Goal: Information Seeking & Learning: Learn about a topic

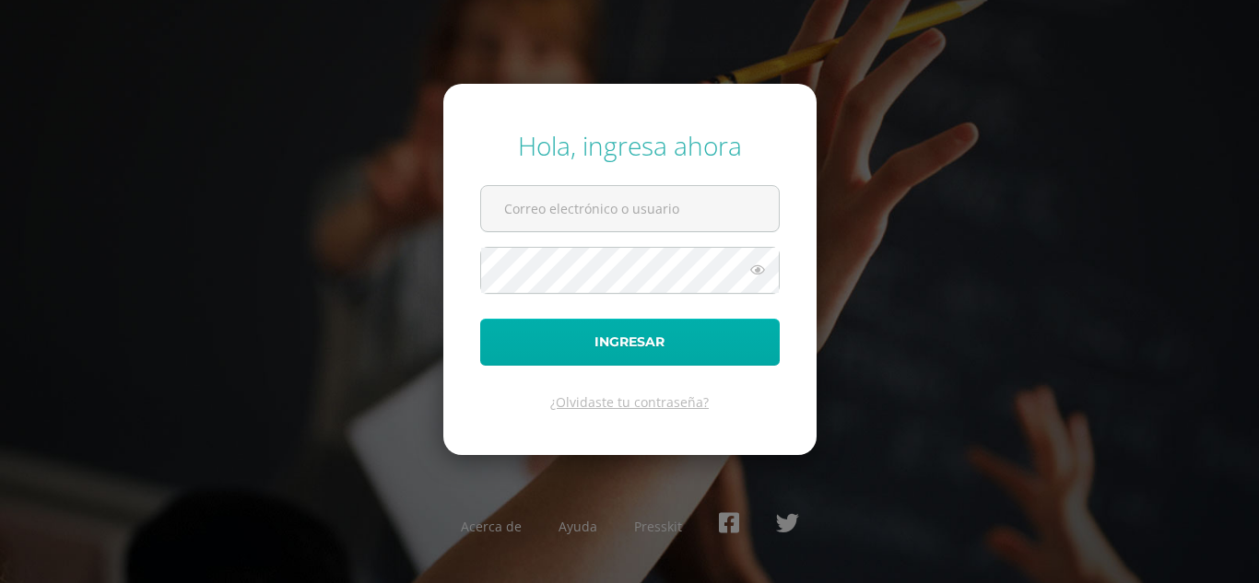
type input "COS00524@osoriosandoval.edu.gt"
click at [495, 348] on button "Ingresar" at bounding box center [630, 342] width 300 height 47
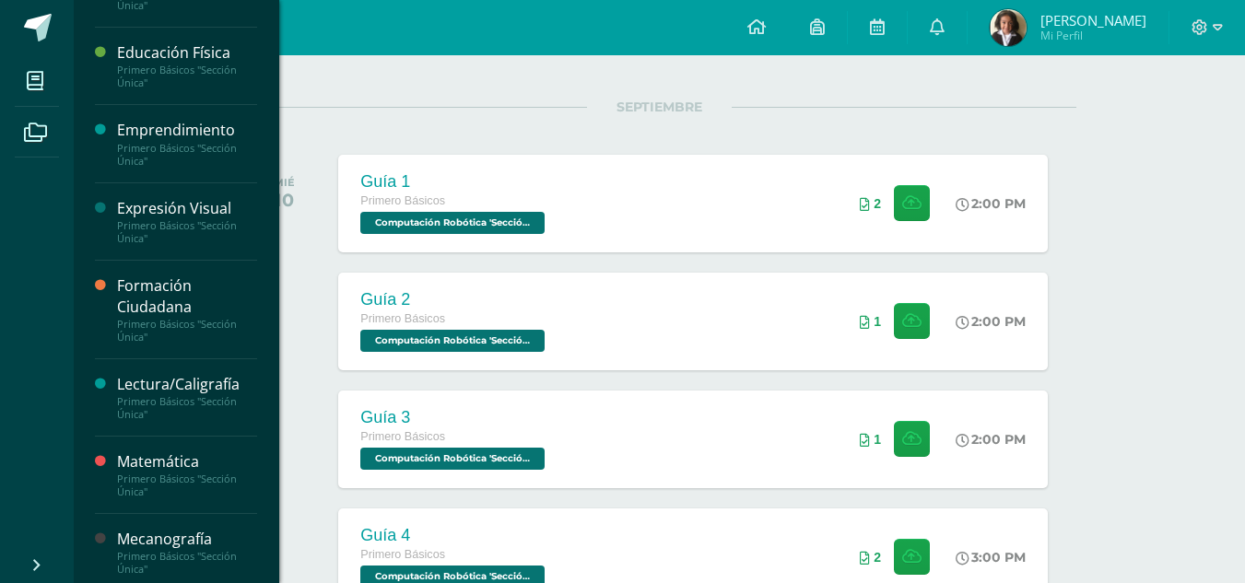
scroll to position [630, 0]
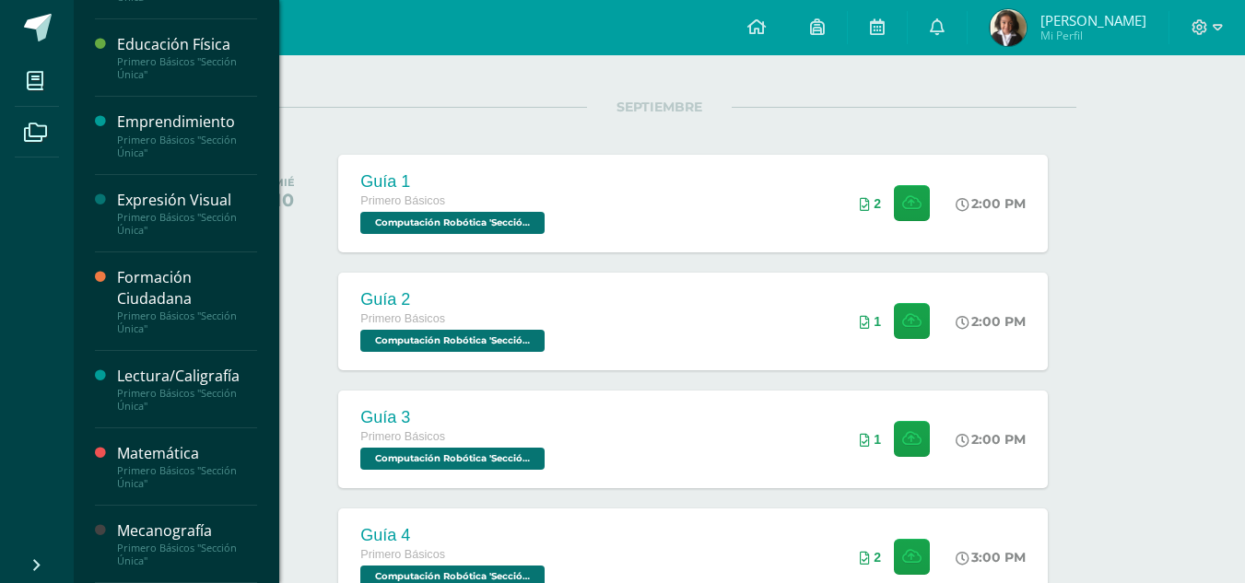
click at [194, 539] on div "Mecanografía" at bounding box center [187, 531] width 140 height 21
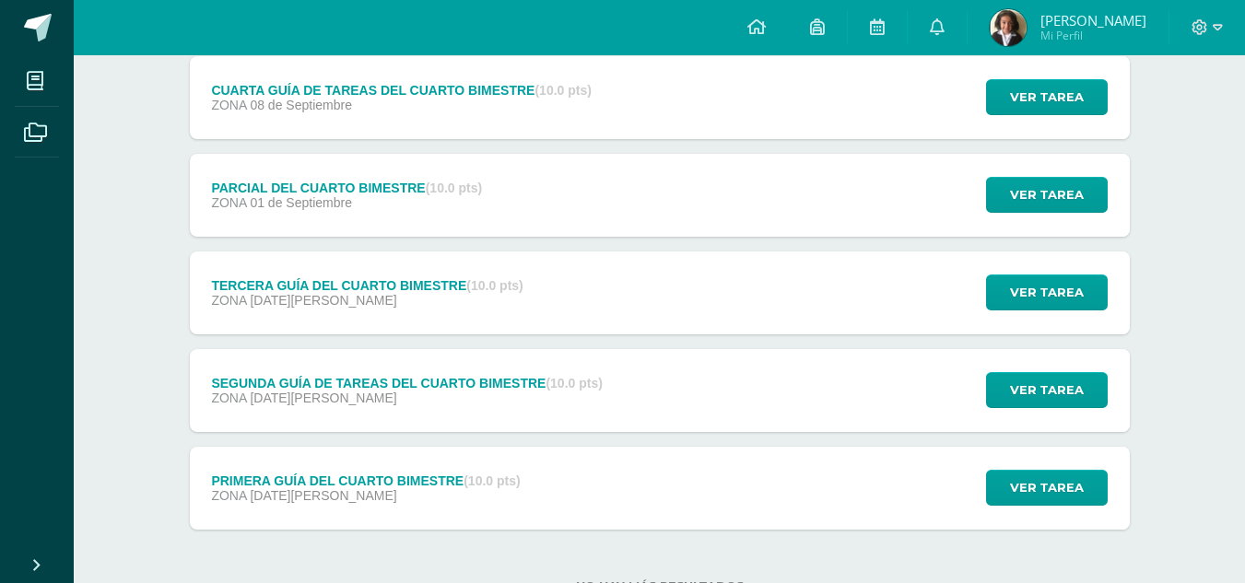
scroll to position [252, 0]
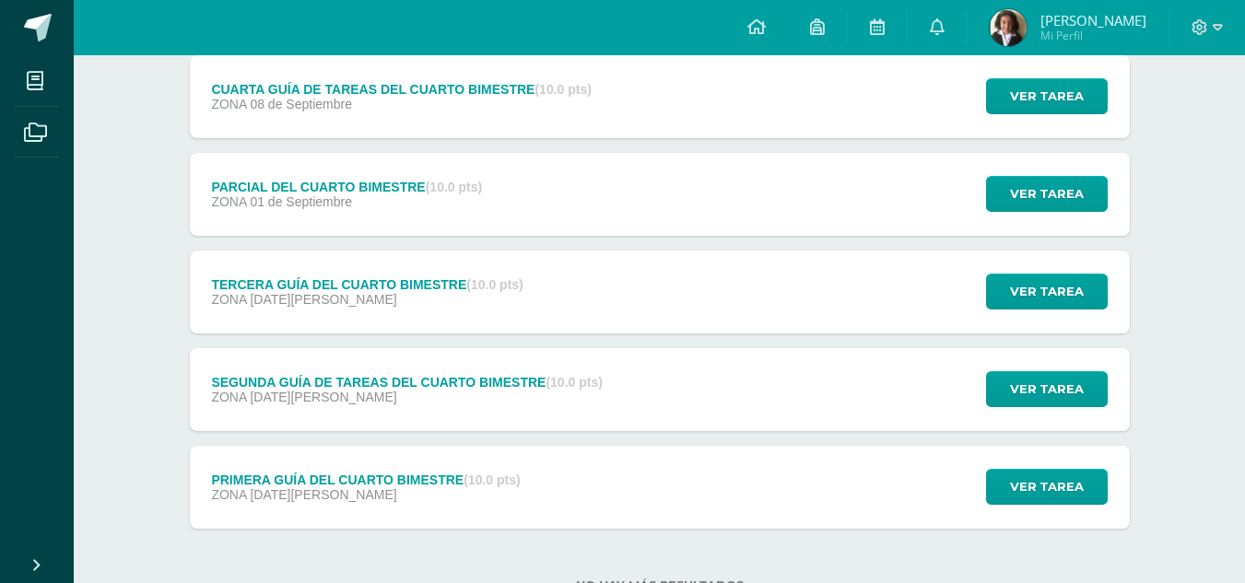
click at [519, 76] on div "CUARTA GUÍA DE TAREAS DEL CUARTO BIMESTRE (10.0 pts) ZONA 08 de Septiembre" at bounding box center [402, 96] width 424 height 83
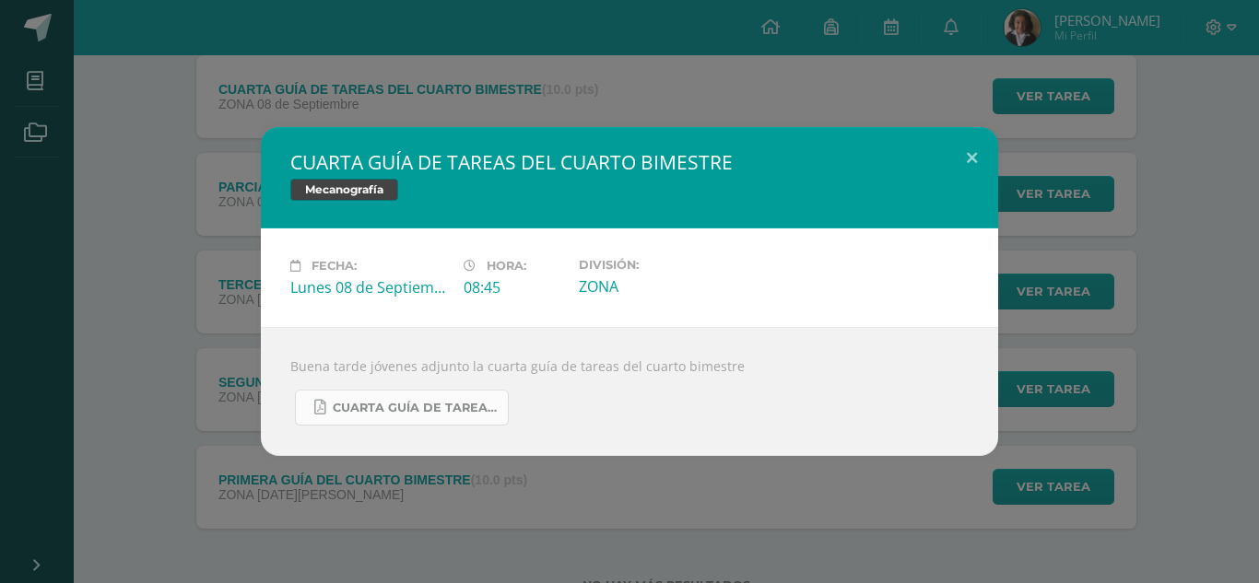
click at [431, 393] on link "CUARTA GUÍA DE TAREAS DEL CUARTO BIMESTRE DE 1RO BÁSICO SEPTIEMBRE.pdf" at bounding box center [402, 408] width 214 height 36
click at [247, 162] on div "CUARTA GUÍA DE TAREAS DEL CUARTO BIMESTRE Mecanografía Fecha: Lunes 08 de Septi…" at bounding box center [629, 291] width 1244 height 329
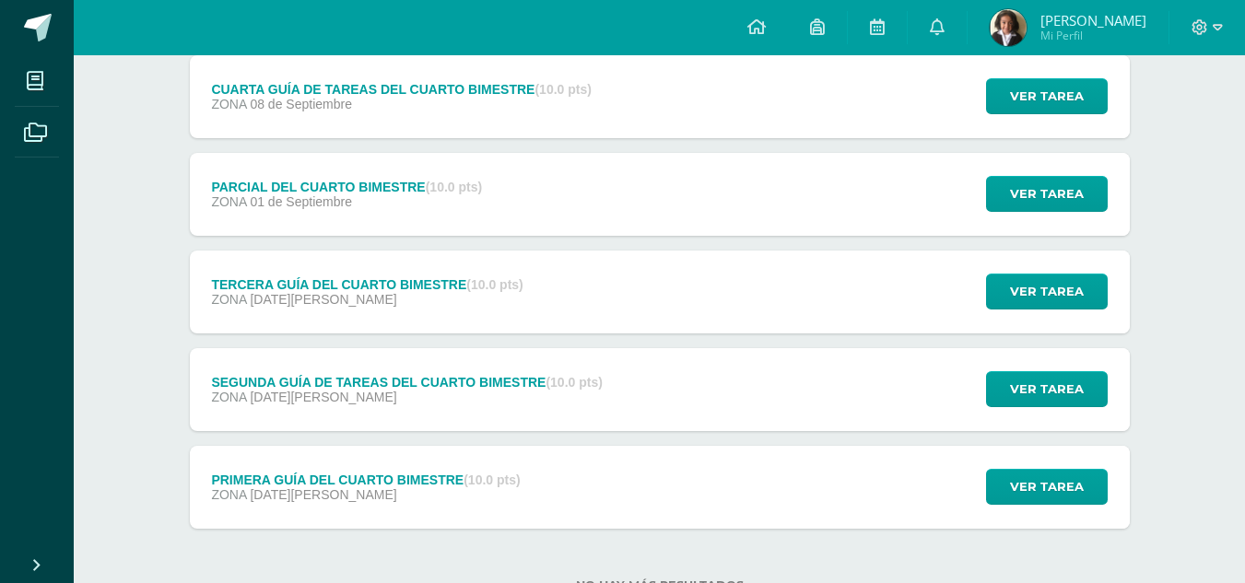
click at [351, 400] on div "ZONA 18 de Agosto" at bounding box center [406, 397] width 391 height 15
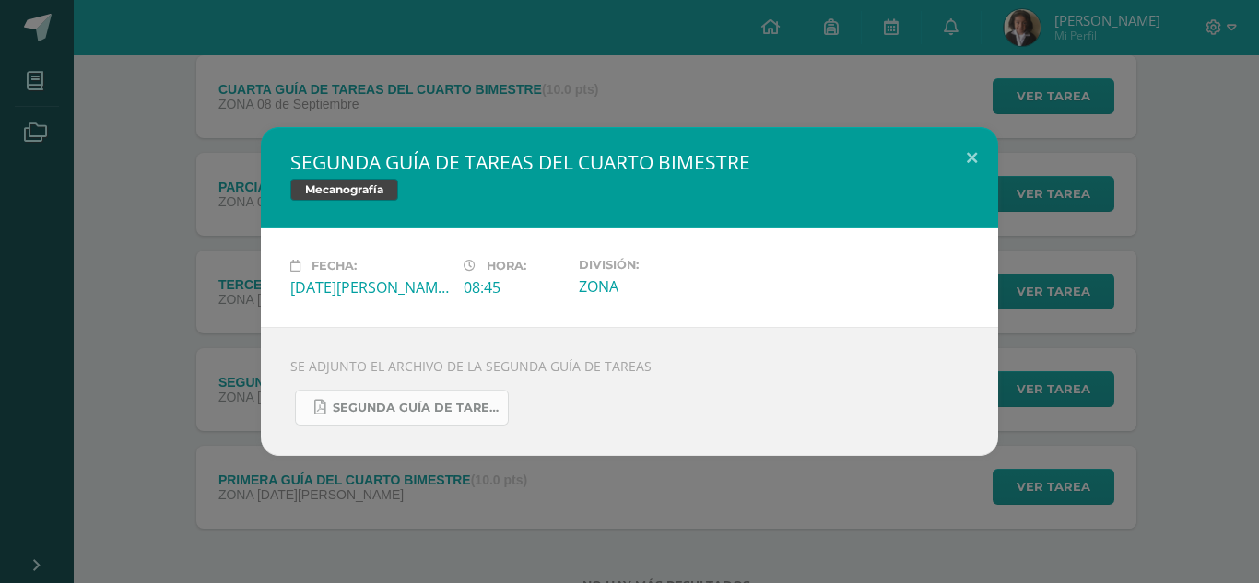
click at [374, 404] on span "SEGUNDA GUÍA DE TAREAS DEL CUARTO BIMESTRE DE 1RO BÁSICO AGOSTO 15.pdf" at bounding box center [416, 408] width 166 height 15
click at [580, 131] on div "SEGUNDA GUÍA DE TAREAS DEL CUARTO BIMESTRE Mecanografía" at bounding box center [629, 177] width 737 height 101
click at [982, 155] on button at bounding box center [972, 158] width 53 height 63
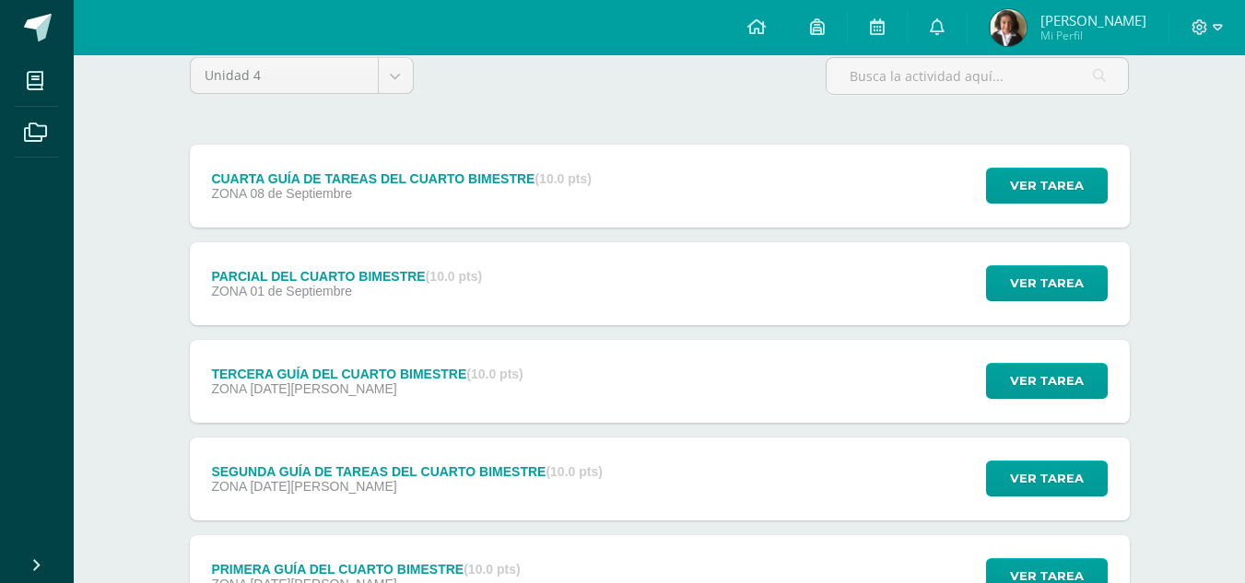
scroll to position [234, 0]
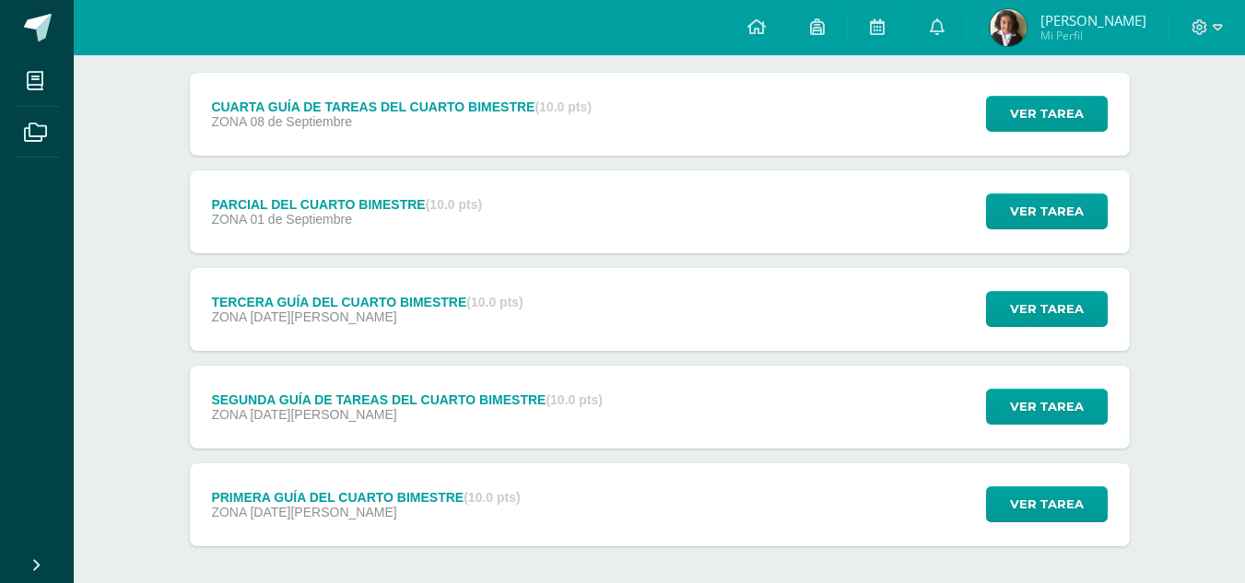
click at [852, 192] on div "PARCIAL DEL CUARTO BIMESTRE (10.0 pts) ZONA 01 de Septiembre Ver tarea PARCIAL …" at bounding box center [660, 212] width 940 height 83
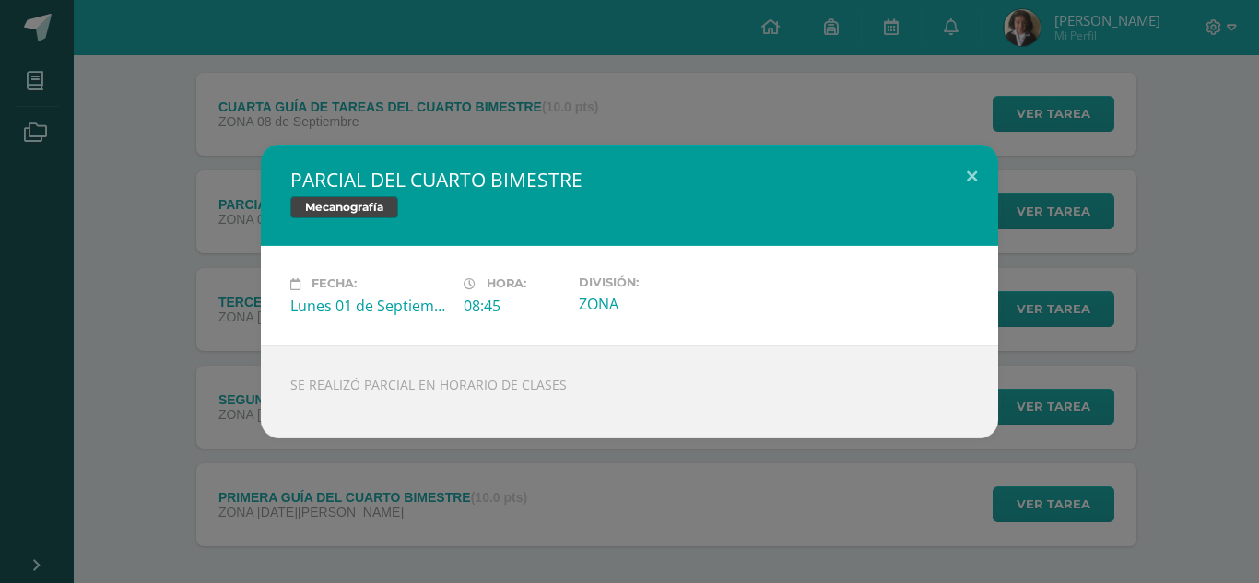
click at [1039, 88] on div "PARCIAL DEL CUARTO BIMESTRE Mecanografía Fecha: Lunes 01 de Septiembre Hora: 08…" at bounding box center [629, 291] width 1259 height 583
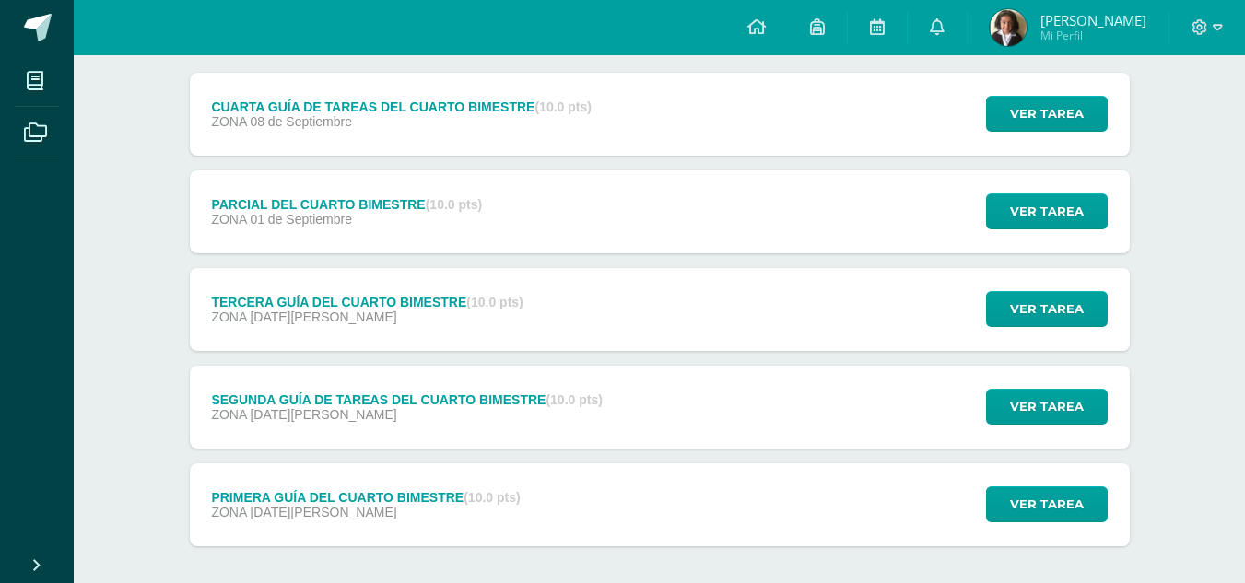
click at [429, 194] on div "PARCIAL DEL CUARTO BIMESTRE (10.0 pts) ZONA 01 de Septiembre" at bounding box center [347, 212] width 315 height 83
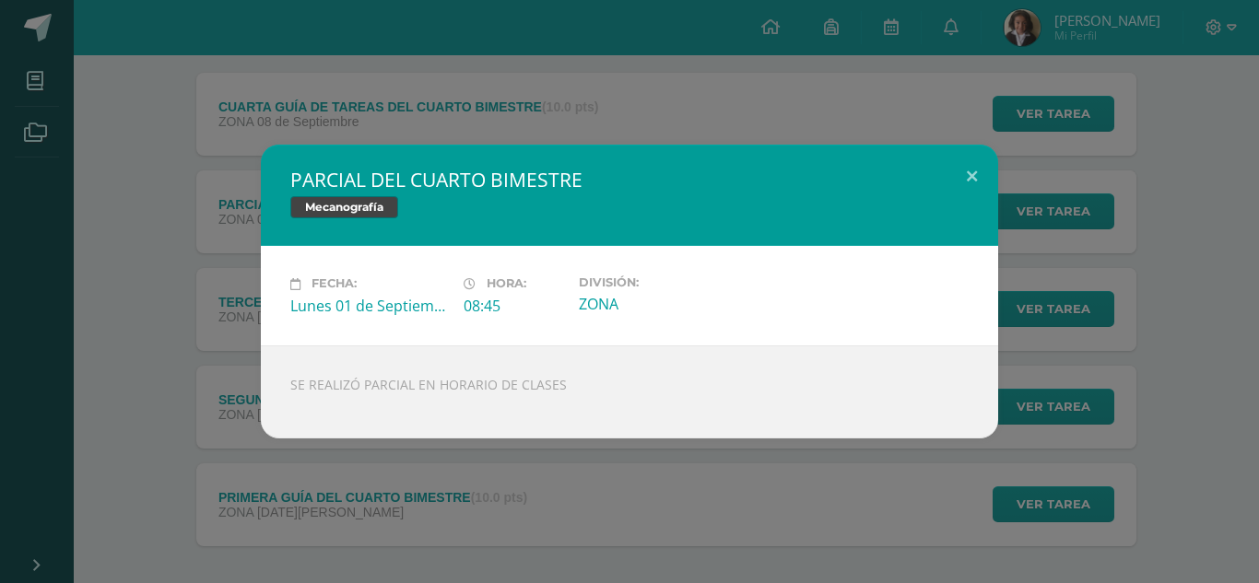
click at [248, 99] on div "PARCIAL DEL CUARTO BIMESTRE Mecanografía Fecha: Lunes 01 de Septiembre Hora: 08…" at bounding box center [629, 291] width 1259 height 583
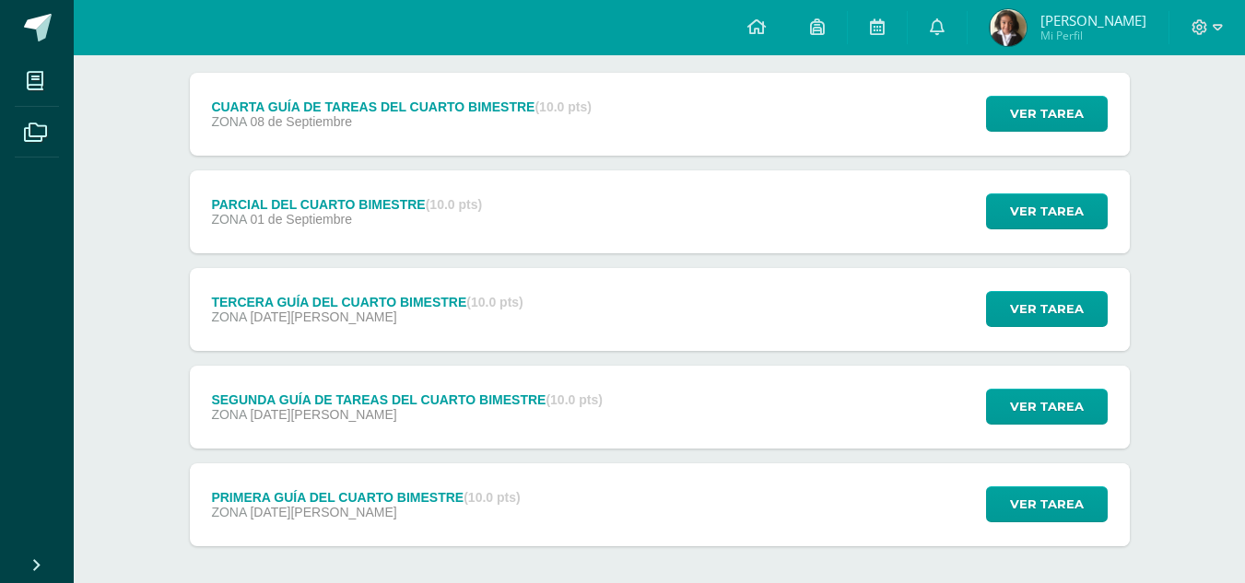
click at [311, 304] on div "TERCERA GUÍA DEL CUARTO BIMESTRE (10.0 pts)" at bounding box center [367, 302] width 312 height 15
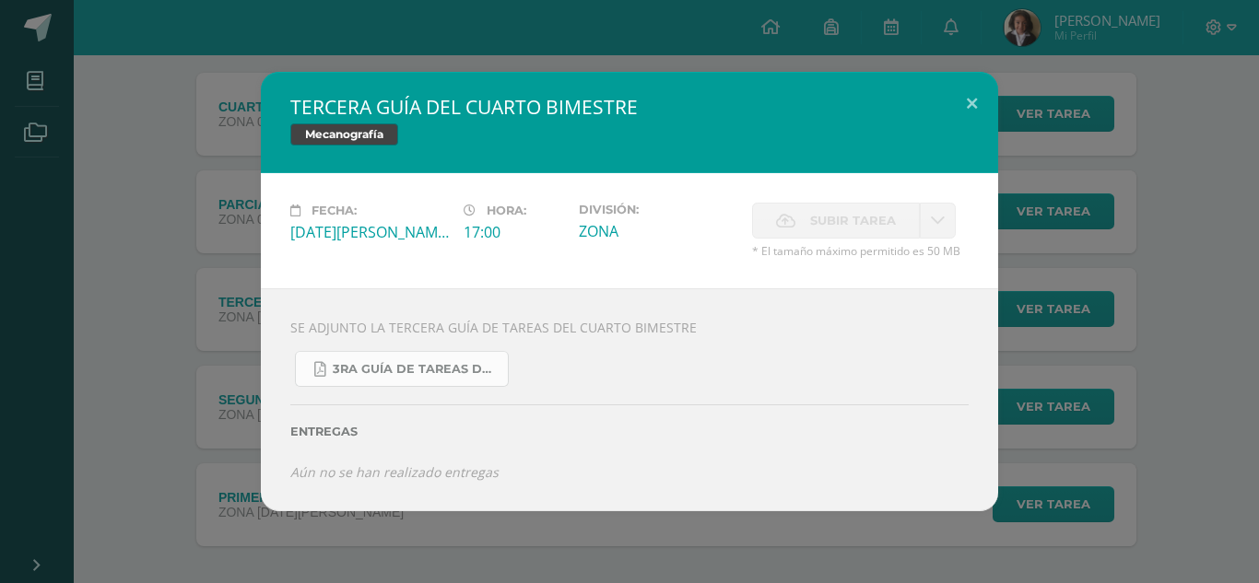
click at [384, 356] on link "3RA GUÍA DE TAREAS DEL CUARTO BIMESTRE DE 1RO BÁSICO AGOSTO 15 (1).pdf" at bounding box center [402, 369] width 214 height 36
click at [217, 247] on div "TERCERA GUÍA DEL CUARTO BIMESTRE Mecanografía Fecha: Viernes 29 de Agosto Hora:…" at bounding box center [629, 291] width 1244 height 439
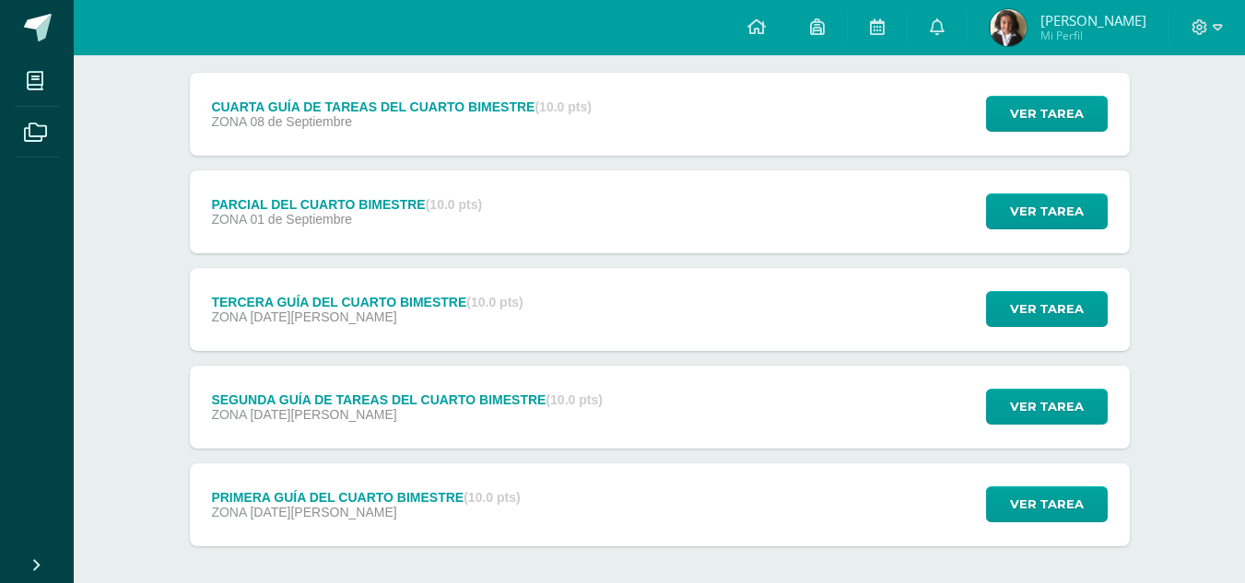
click at [309, 490] on div "PRIMERA GUÍA DEL CUARTO BIMESTRE (10.0 pts)" at bounding box center [365, 497] width 309 height 15
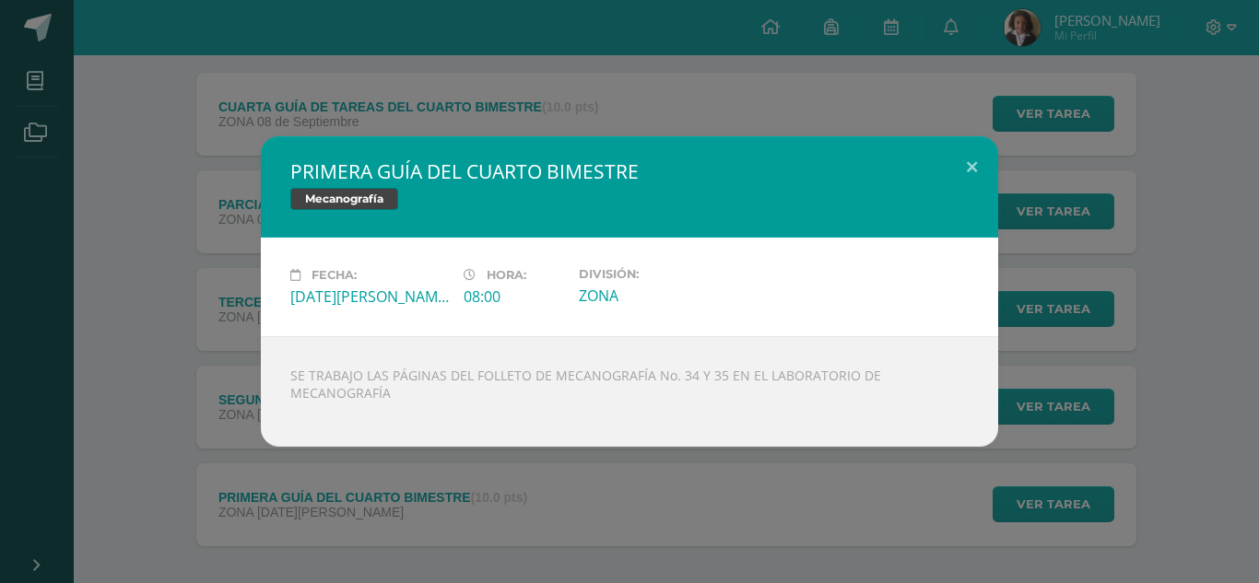
click at [456, 164] on h2 "PRIMERA GUÍA DEL CUARTO BIMESTRE" at bounding box center [629, 172] width 678 height 26
click at [342, 62] on div "PRIMERA GUÍA DEL CUARTO BIMESTRE Mecanografía Fecha: Lunes 11 de Agosto Hora: 0…" at bounding box center [629, 291] width 1259 height 583
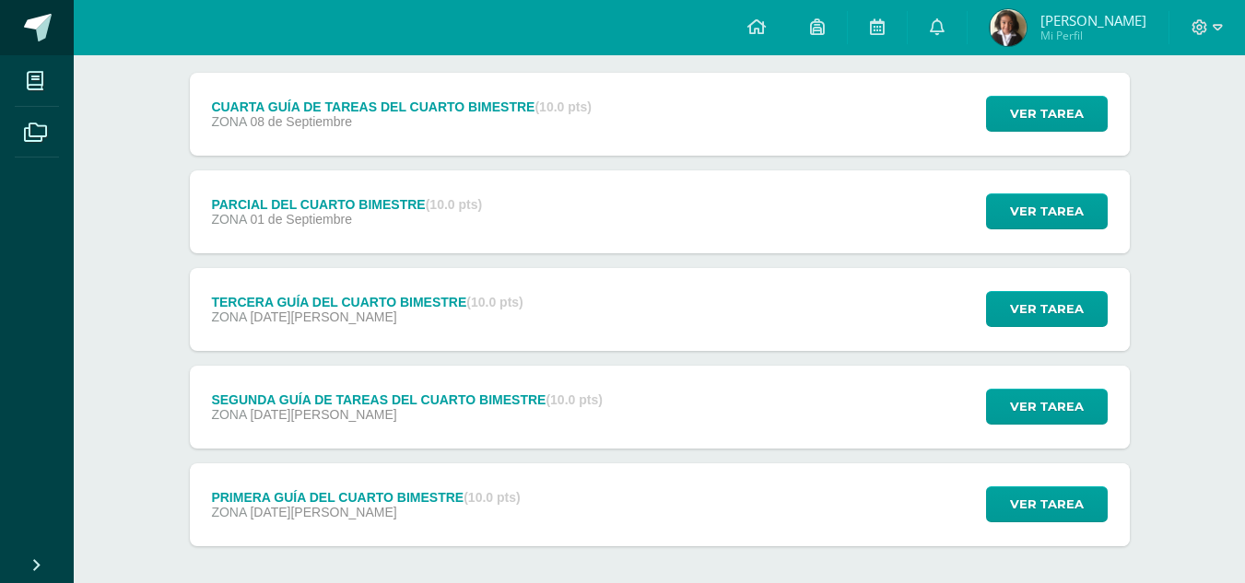
click at [25, 22] on span at bounding box center [38, 28] width 28 height 28
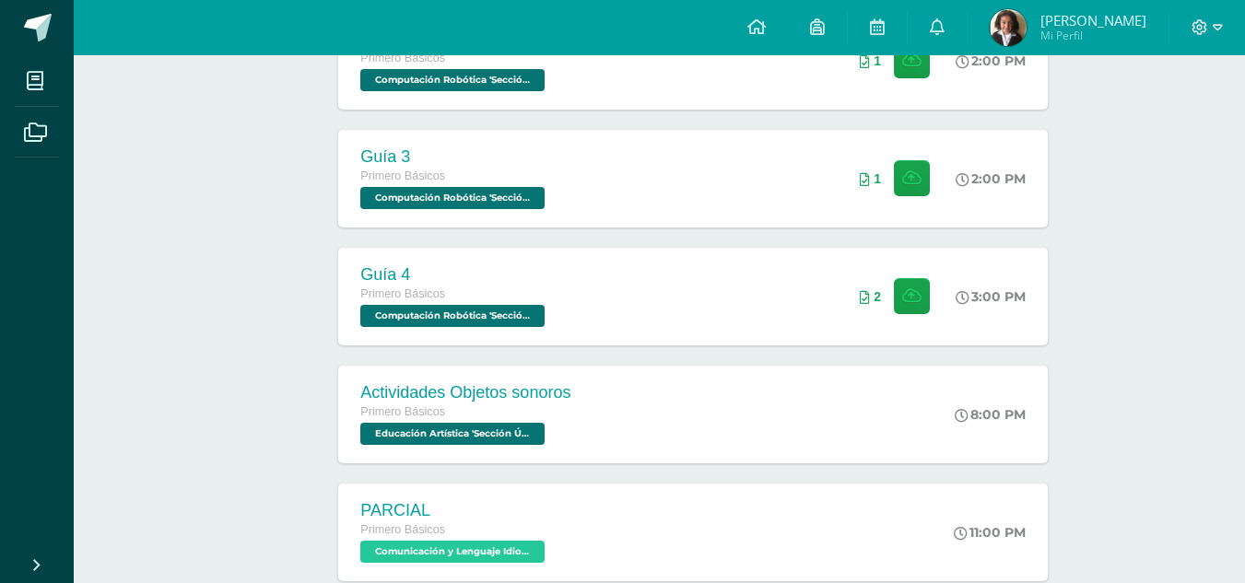
scroll to position [584, 0]
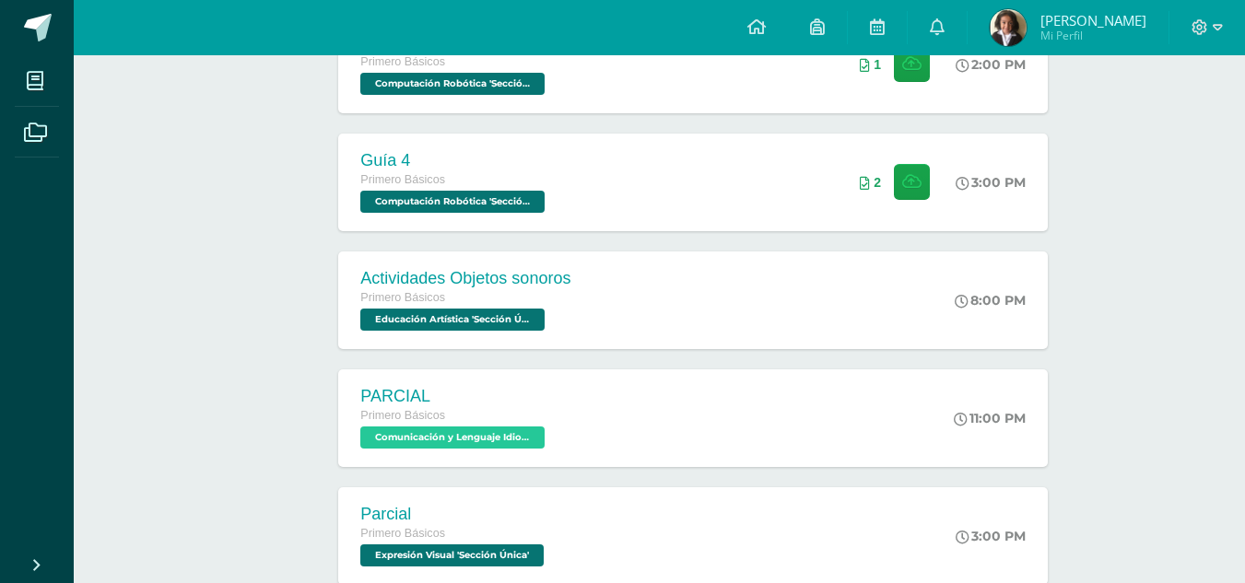
click at [559, 400] on div "PARCIAL Primero Básicos Comunicación y Lenguaje Idioma Extranjero 'Sección Únic…" at bounding box center [454, 419] width 233 height 98
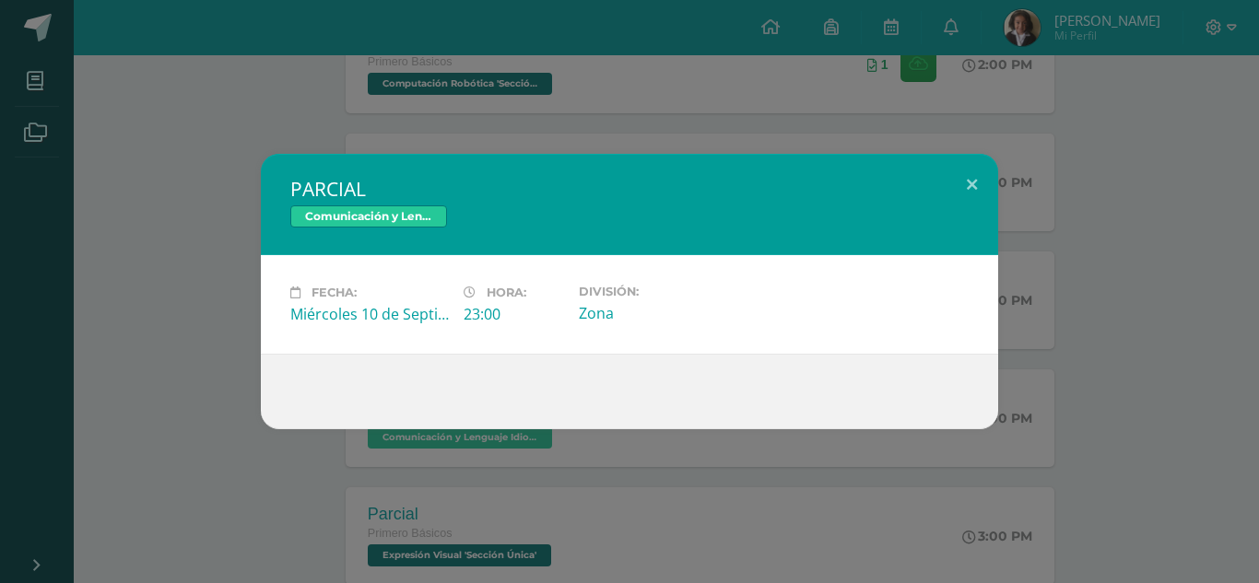
click at [225, 146] on div "PARCIAL Comunicación y Lenguaje Idioma Extranjero Fecha: Miércoles 10 de Septie…" at bounding box center [629, 291] width 1259 height 583
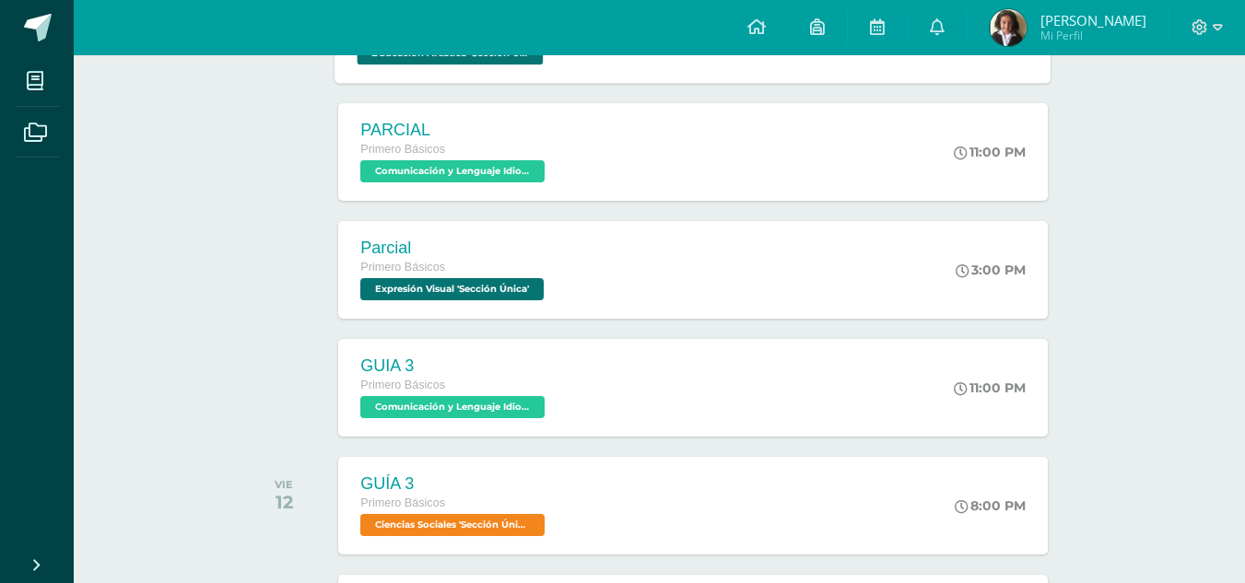
scroll to position [854, 0]
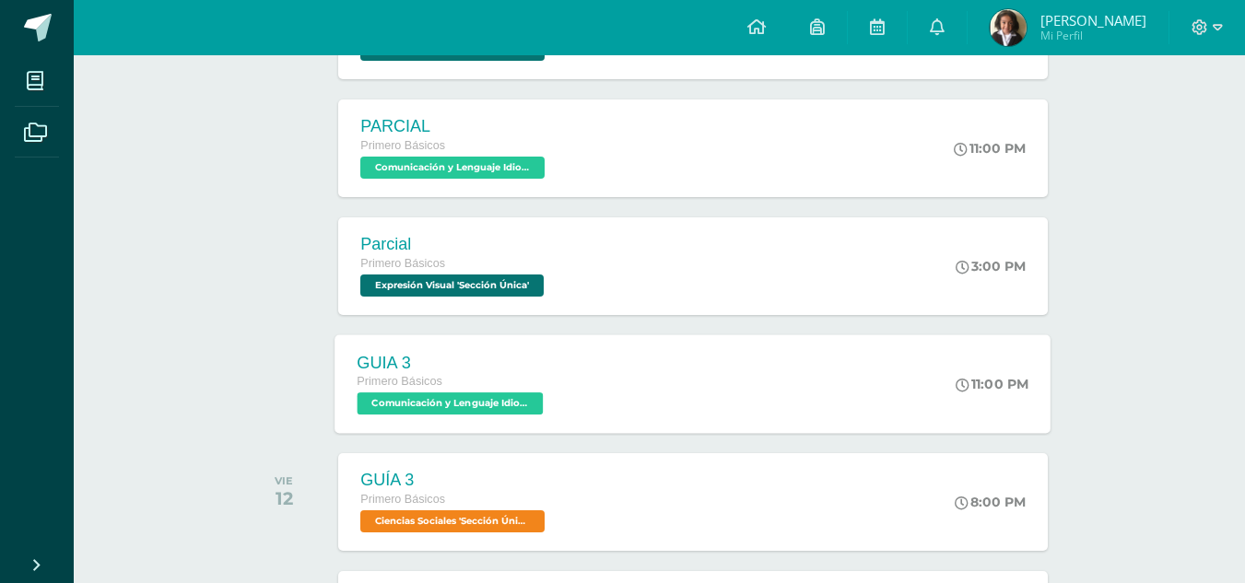
click at [425, 394] on span "Comunicación y Lenguaje Idioma Extranjero 'Sección Única'" at bounding box center [451, 404] width 186 height 22
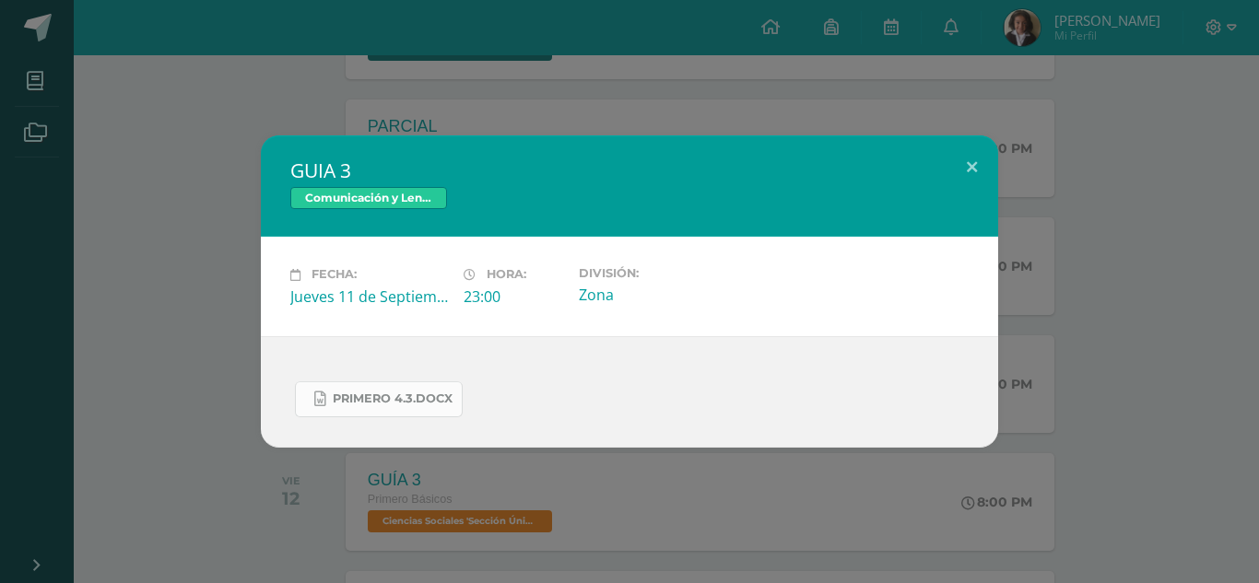
click at [406, 389] on link "PRIMERO 4.3.docx" at bounding box center [379, 400] width 168 height 36
click at [352, 71] on div "GUIA 3 Comunicación y Lenguaje Idioma Extranjero Fecha: Jueves 11 de Septiembre…" at bounding box center [629, 291] width 1259 height 583
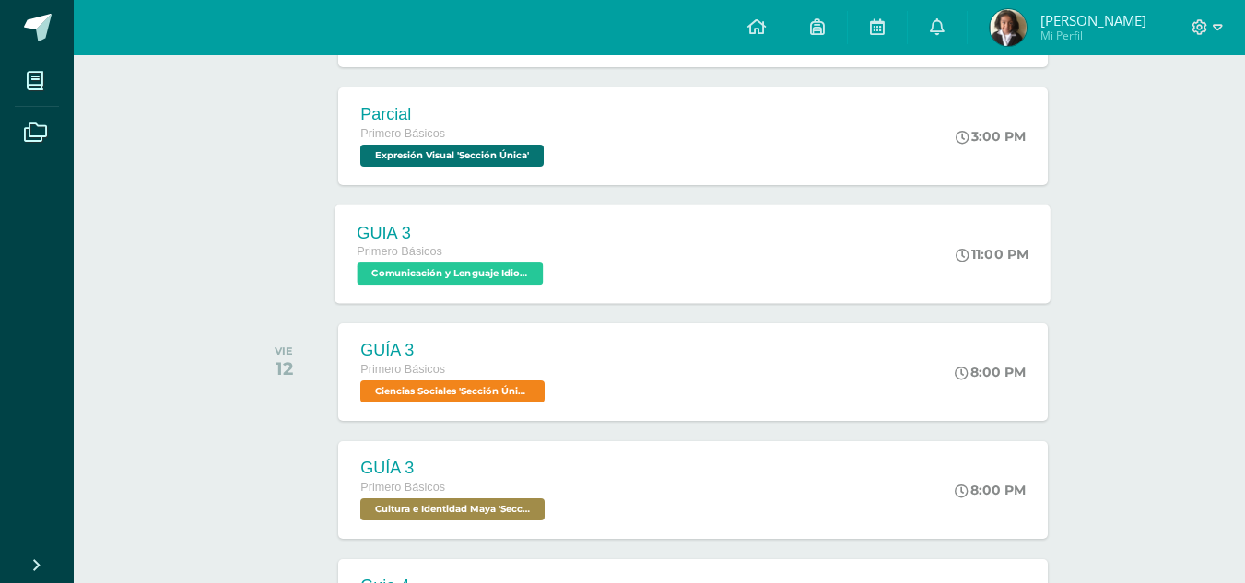
scroll to position [988, 0]
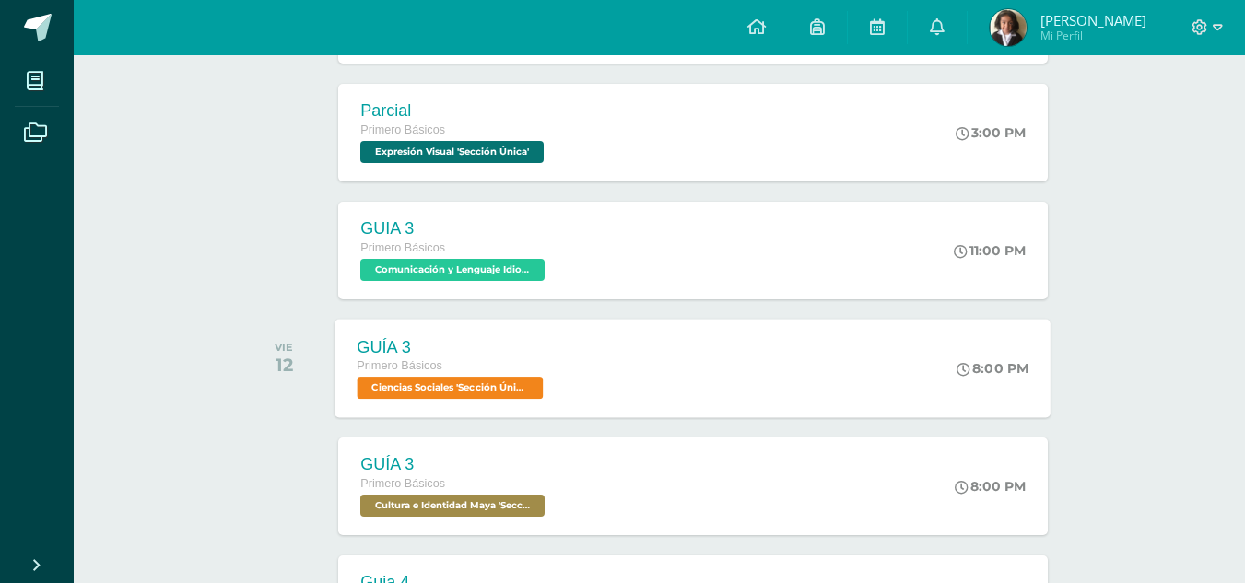
click at [566, 382] on div "GUÍA 3 Primero Básicos Ciencias Sociales 'Sección Única'" at bounding box center [452, 368] width 235 height 99
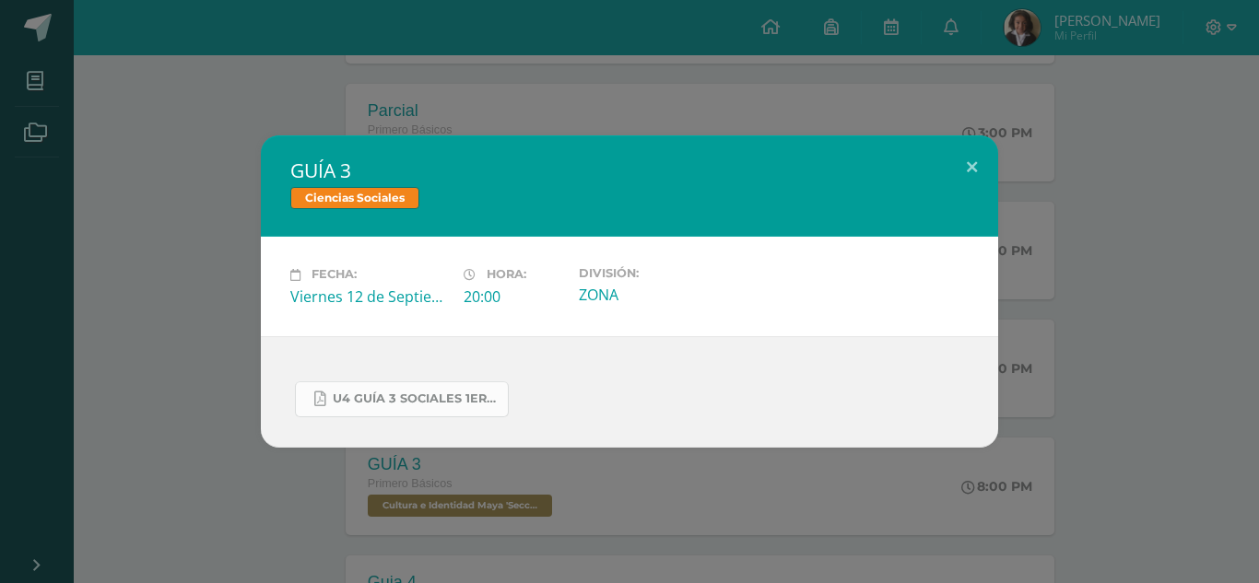
click at [431, 385] on link "U4 GUÍA 3 SOCIALES 1ERO.pdf" at bounding box center [402, 400] width 214 height 36
click at [298, 39] on div "GUÍA 3 Ciencias Sociales Fecha: Viernes 12 de Septiembre Hora: 20:00 División: …" at bounding box center [629, 291] width 1259 height 583
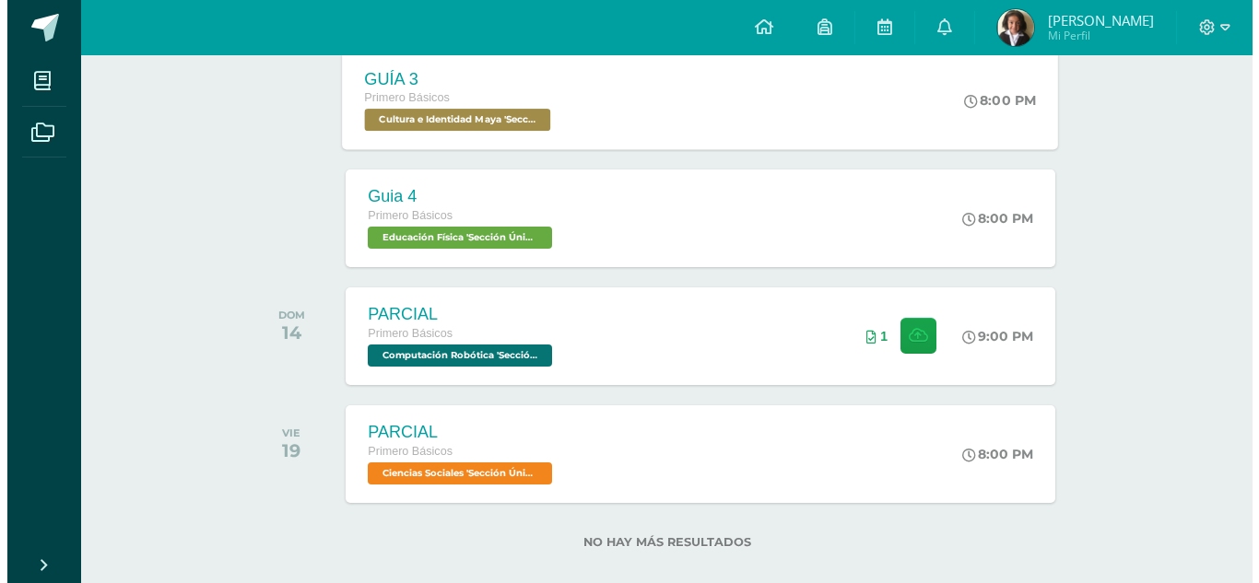
scroll to position [1399, 0]
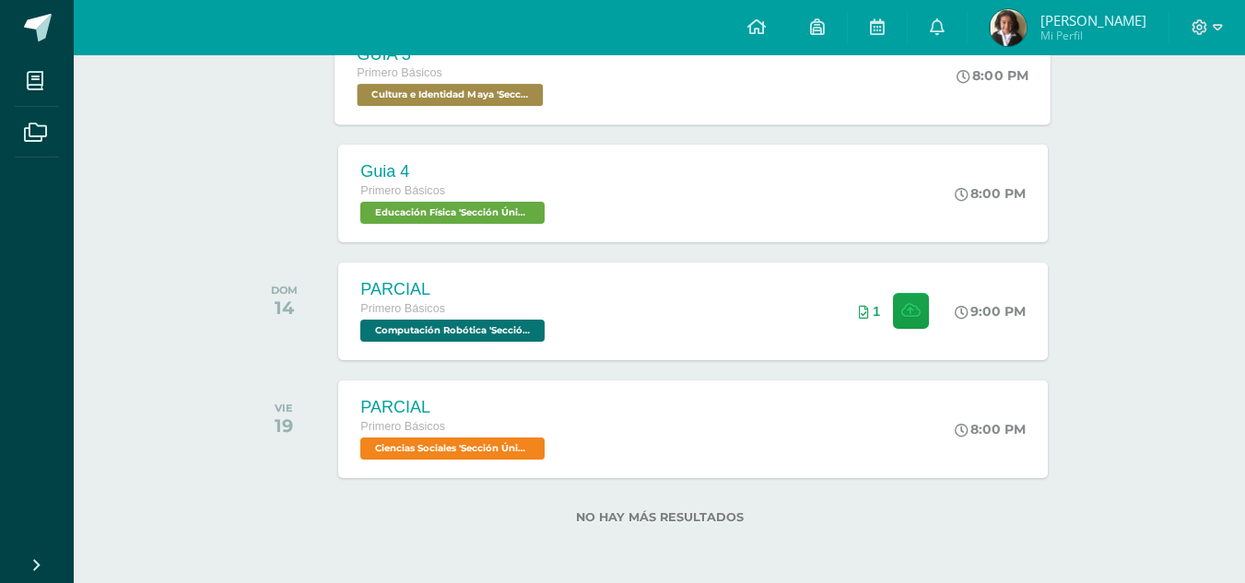
click at [418, 387] on div "PARCIAL Primero Básicos Ciencias Sociales 'Sección Única'" at bounding box center [454, 430] width 233 height 98
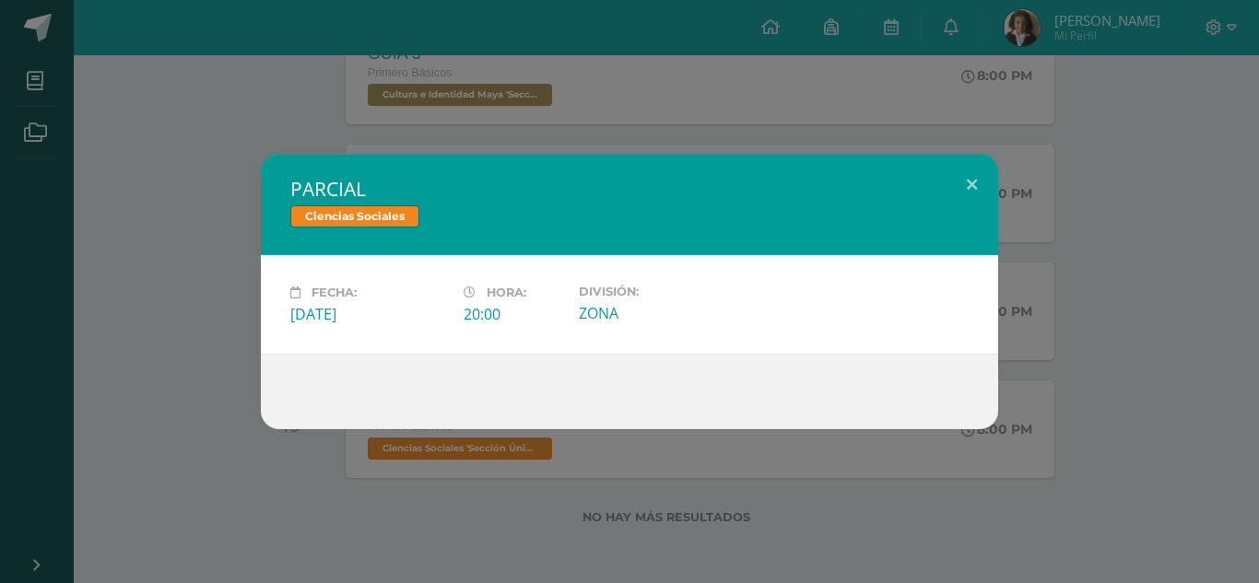
click at [206, 160] on div "PARCIAL Ciencias Sociales Fecha: Viernes 19 de Septiembre Hora: 20:00 División:…" at bounding box center [629, 292] width 1244 height 276
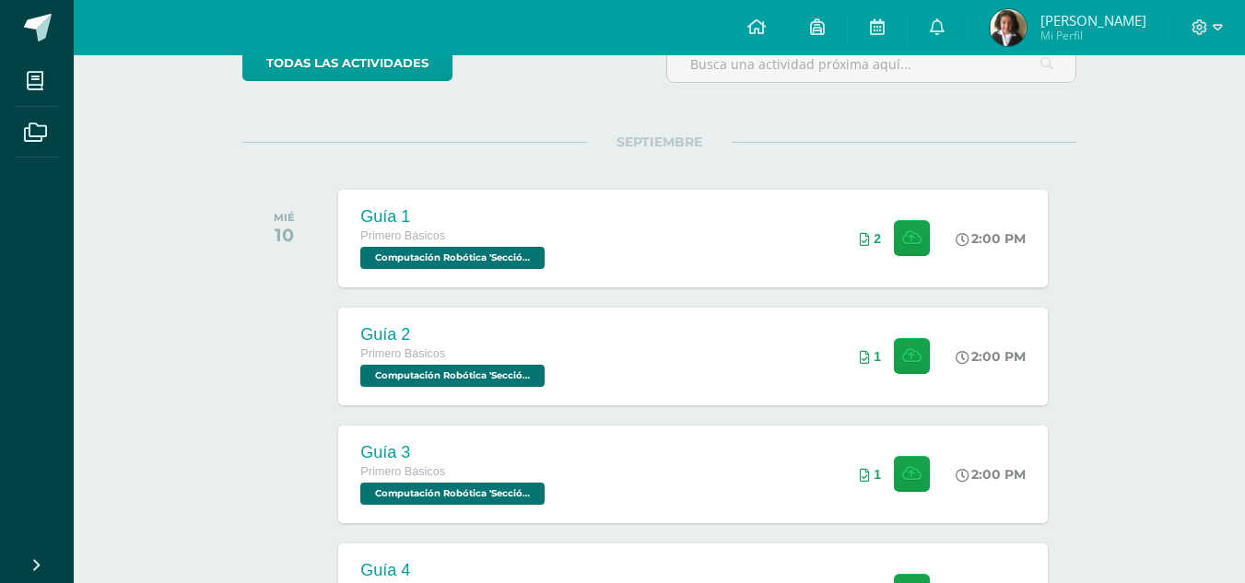
scroll to position [64, 0]
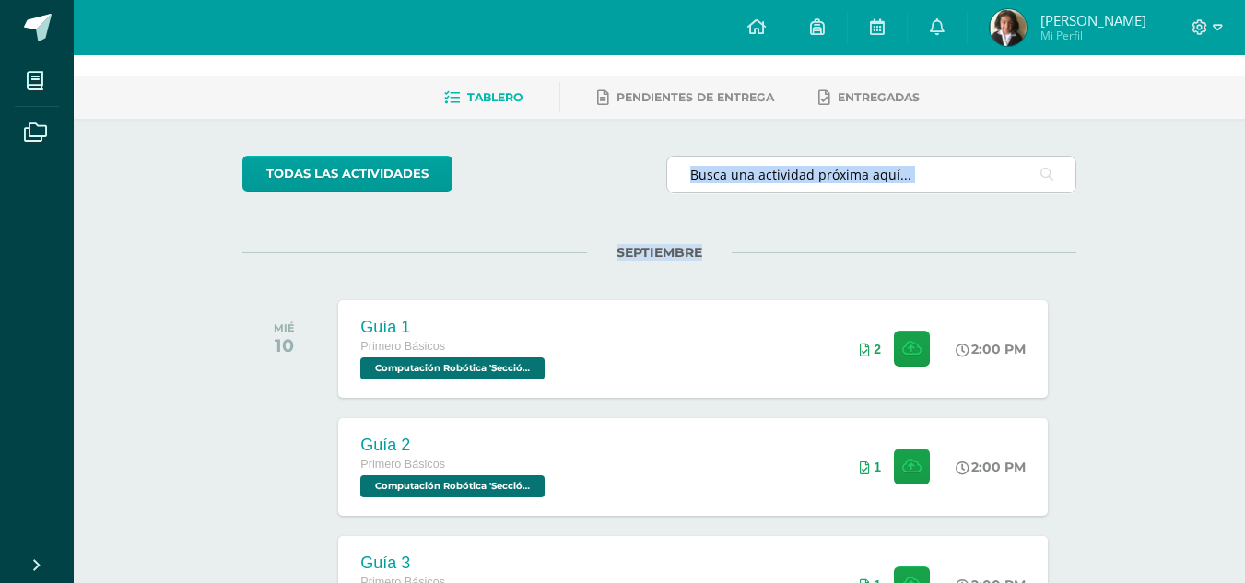
drag, startPoint x: 896, startPoint y: 218, endPoint x: 849, endPoint y: 185, distance: 57.0
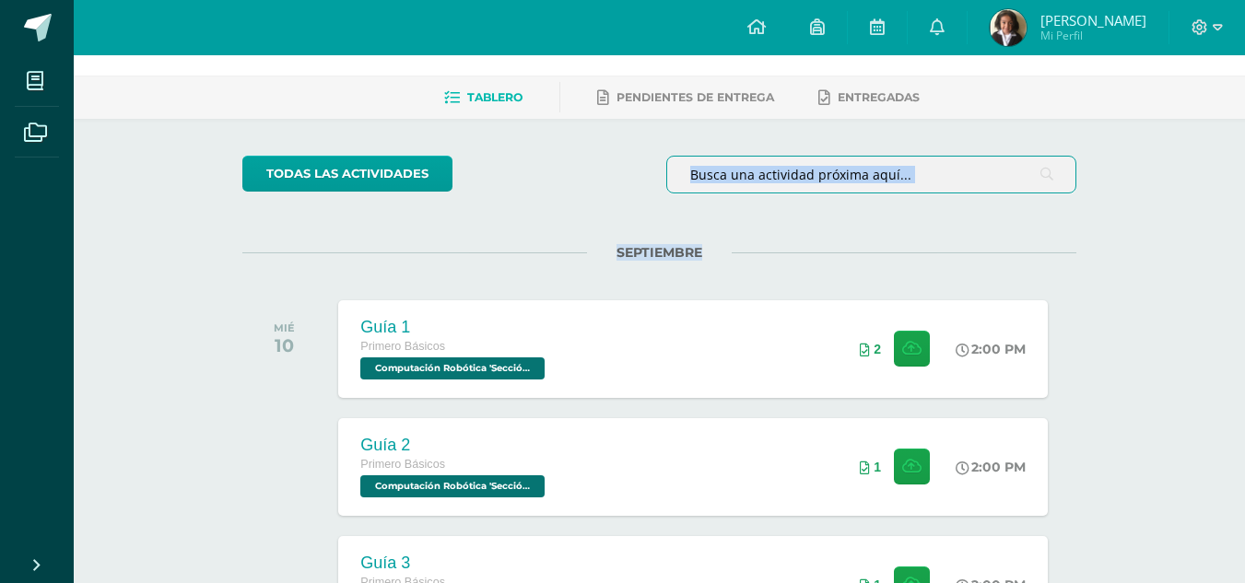
click at [849, 185] on input "text" at bounding box center [871, 175] width 408 height 36
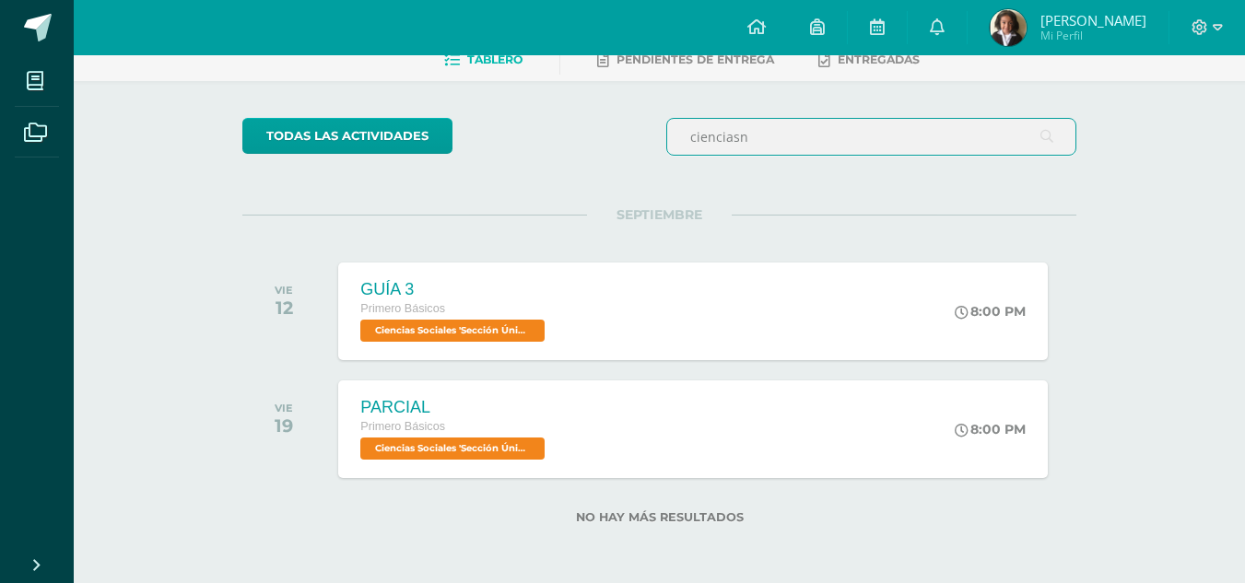
scroll to position [0, 0]
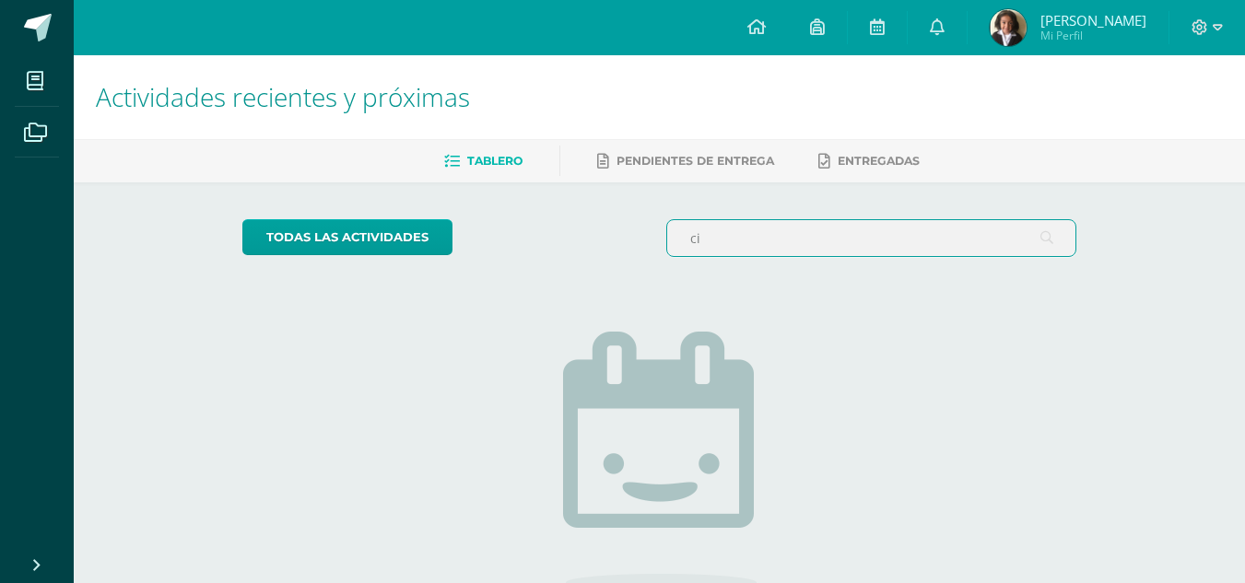
type input "c"
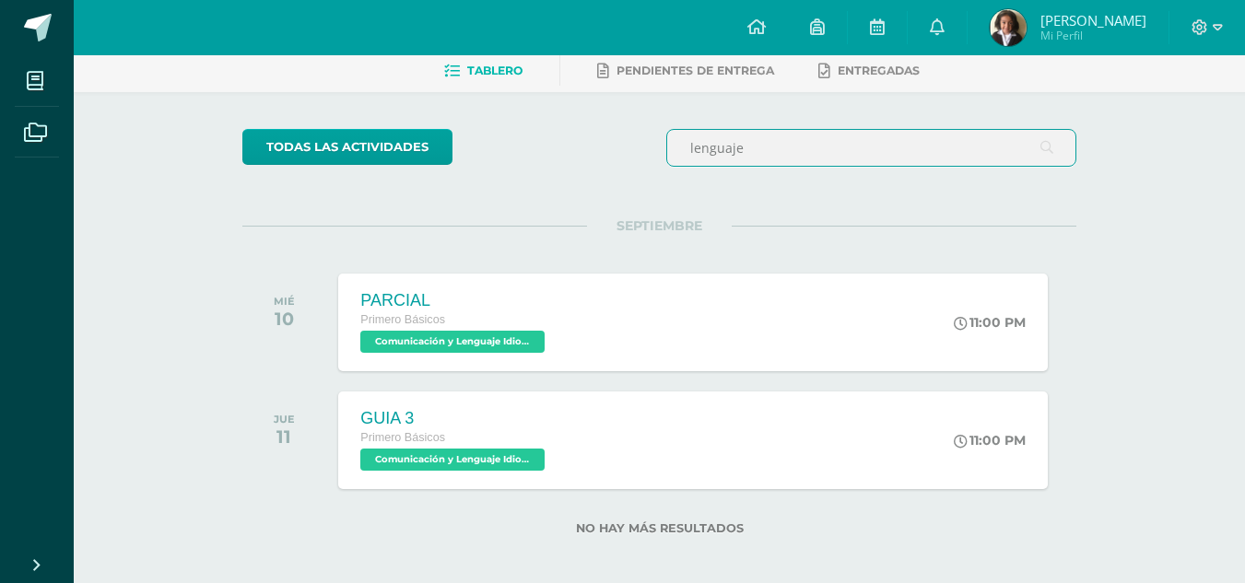
scroll to position [101, 0]
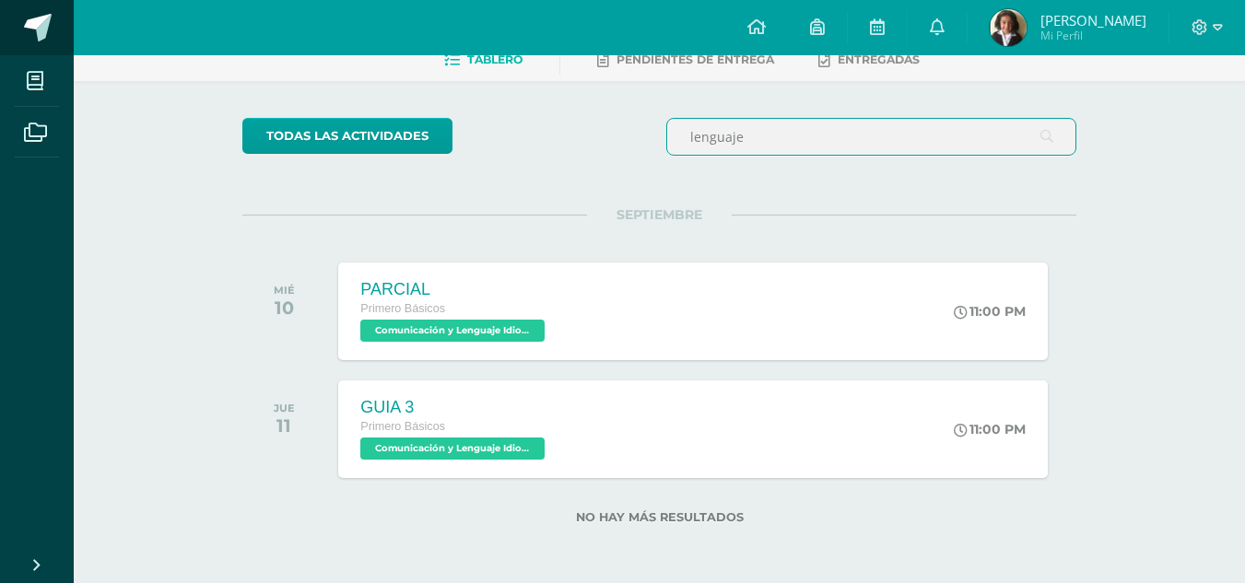
type input "lenguaje"
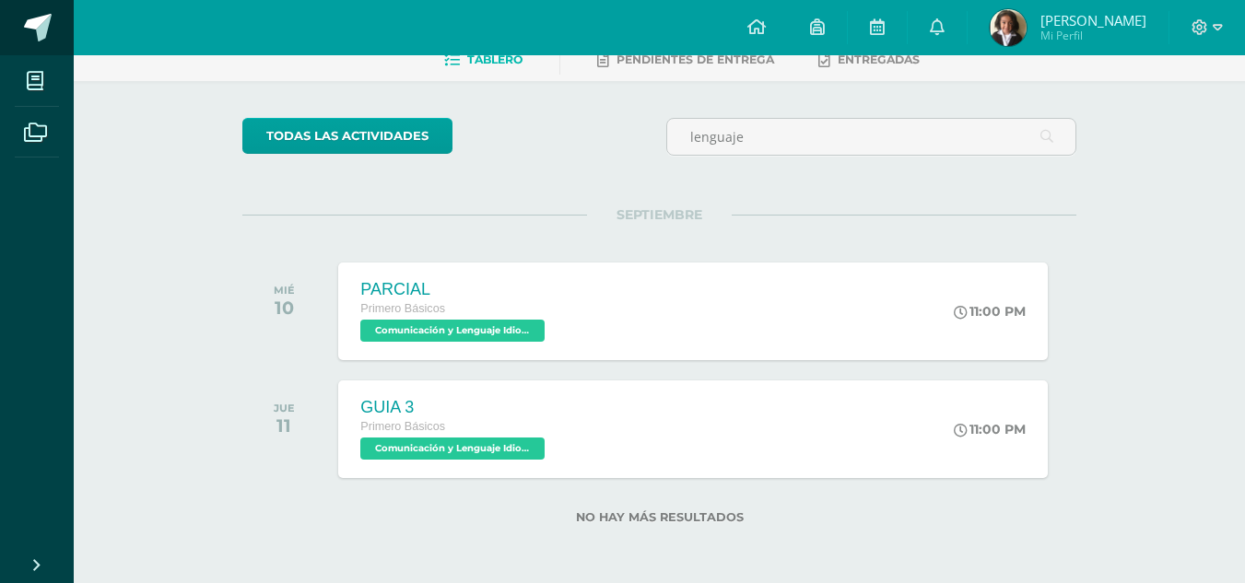
click at [40, 30] on span at bounding box center [38, 28] width 28 height 28
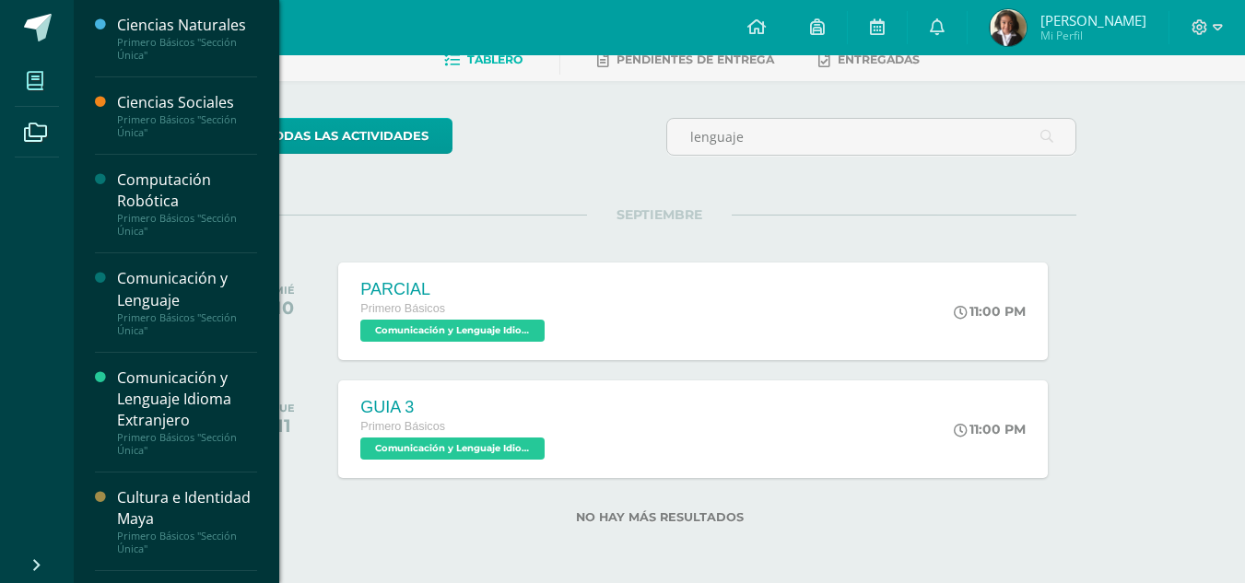
click at [40, 90] on icon at bounding box center [35, 81] width 17 height 18
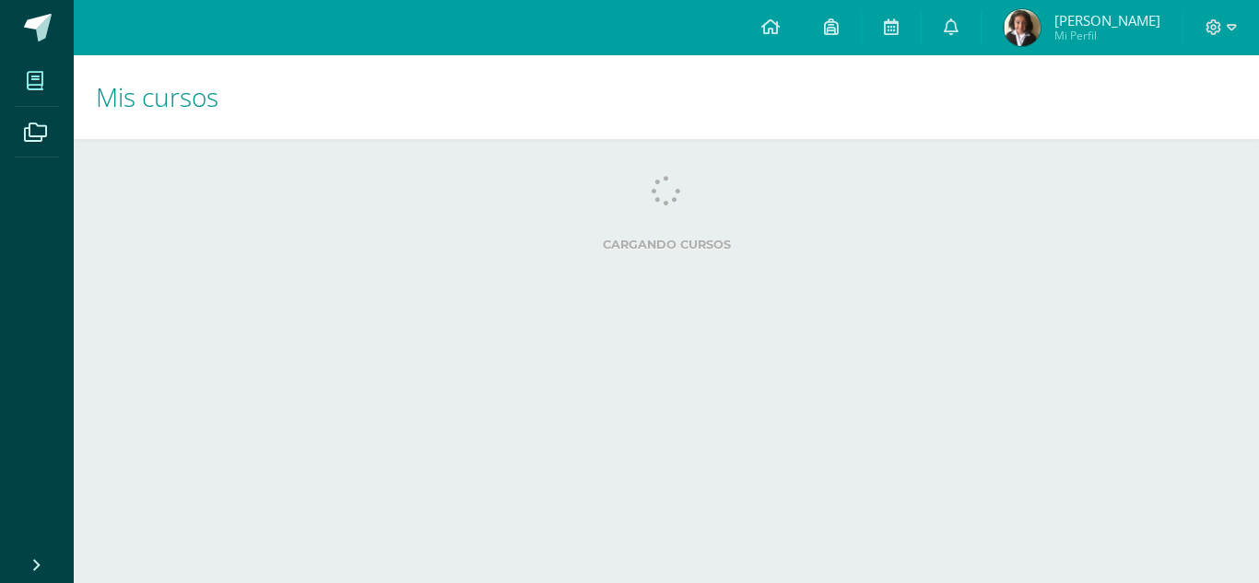
click at [150, 296] on html "Mis cursos Archivos Cerrar panel Ciencias Naturales Primero Básicos "Sección Ún…" at bounding box center [629, 148] width 1259 height 296
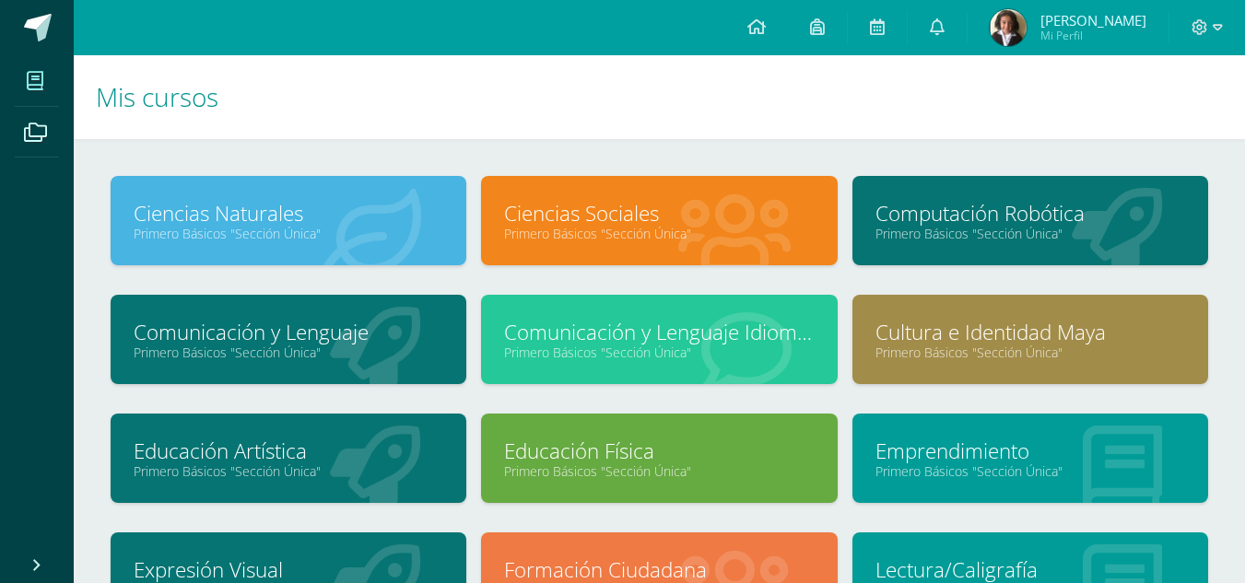
click at [413, 348] on link "Primero Básicos "Sección Única"" at bounding box center [289, 353] width 310 height 18
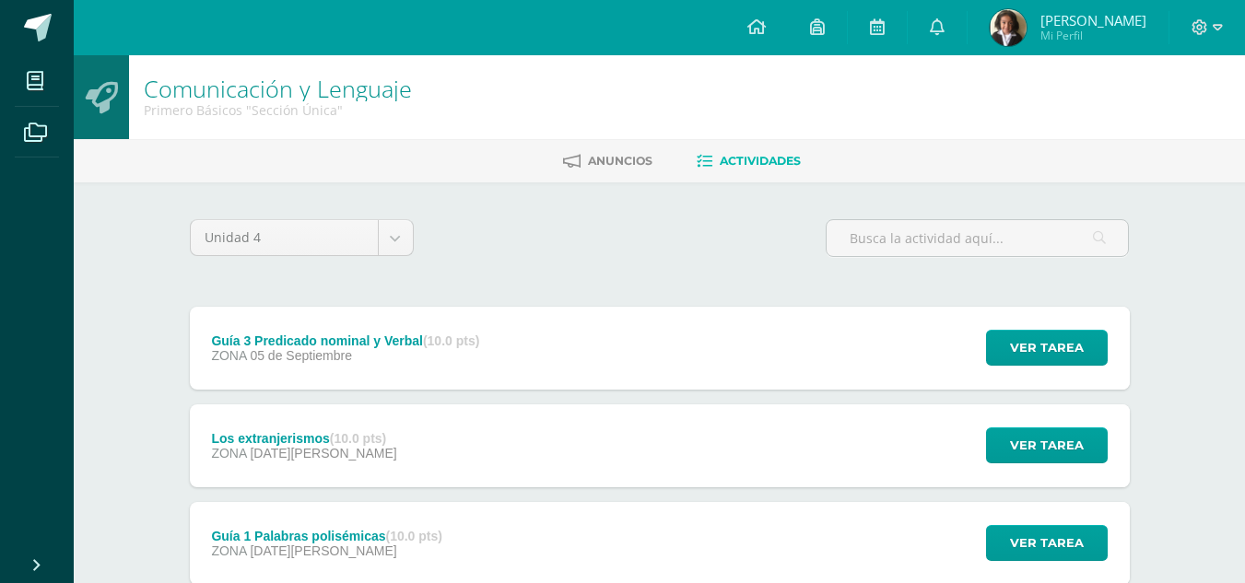
click at [413, 348] on div "ZONA [DATE][GEOGRAPHIC_DATA]" at bounding box center [345, 355] width 268 height 15
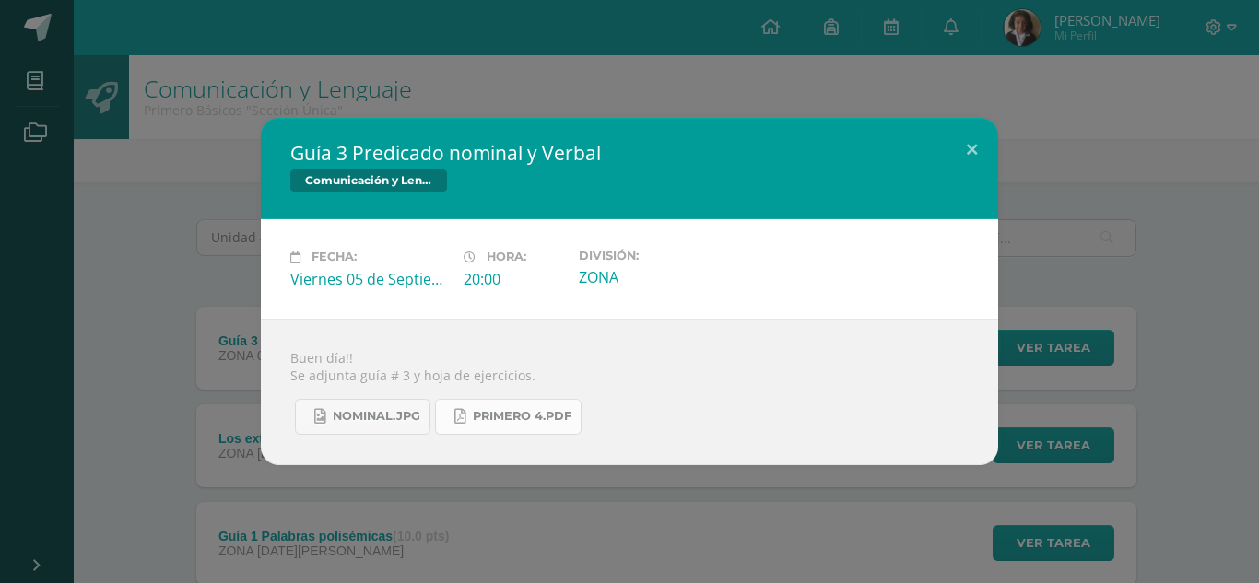
click at [482, 414] on span "primero 4.pdf" at bounding box center [522, 416] width 99 height 15
click at [284, 20] on div "Guía 3 Predicado nominal y Verbal Comunicación y [GEOGRAPHIC_DATA] Fecha: [DATE…" at bounding box center [629, 291] width 1259 height 583
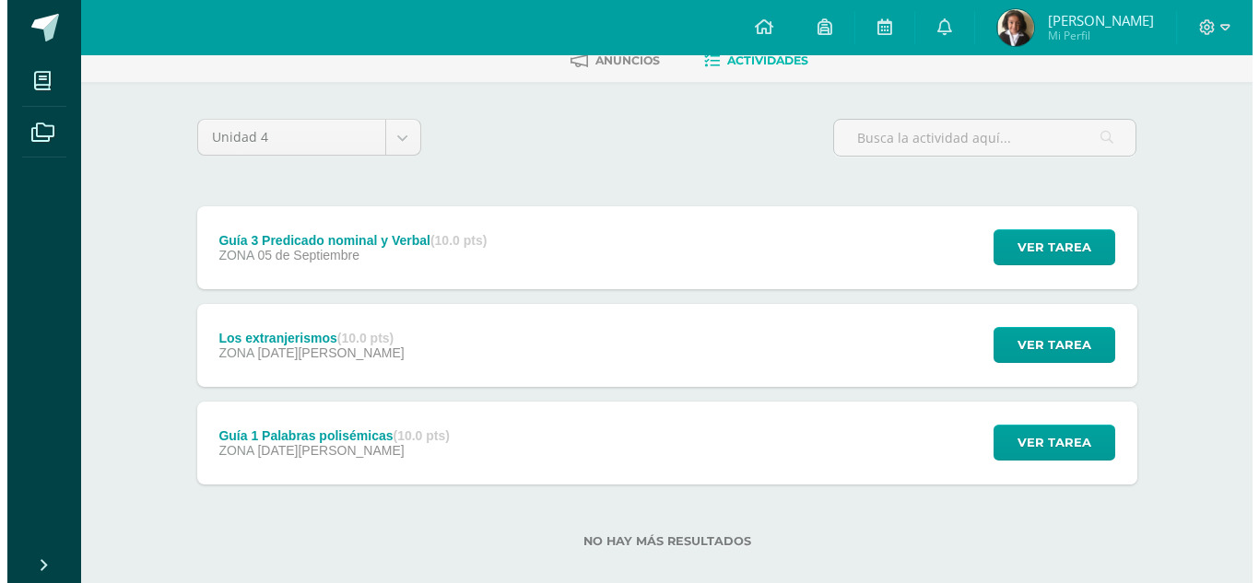
scroll to position [112, 0]
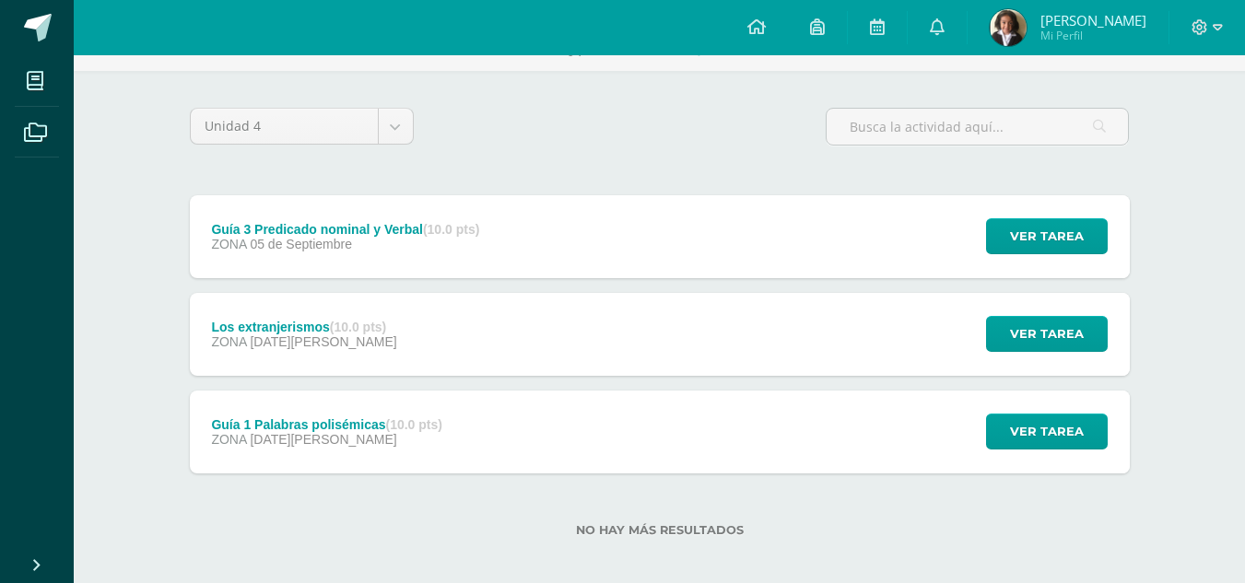
click at [320, 218] on div "Guía 3 Predicado nominal y Verbal (10.0 pts) ZONA [DATE][GEOGRAPHIC_DATA]" at bounding box center [346, 236] width 312 height 83
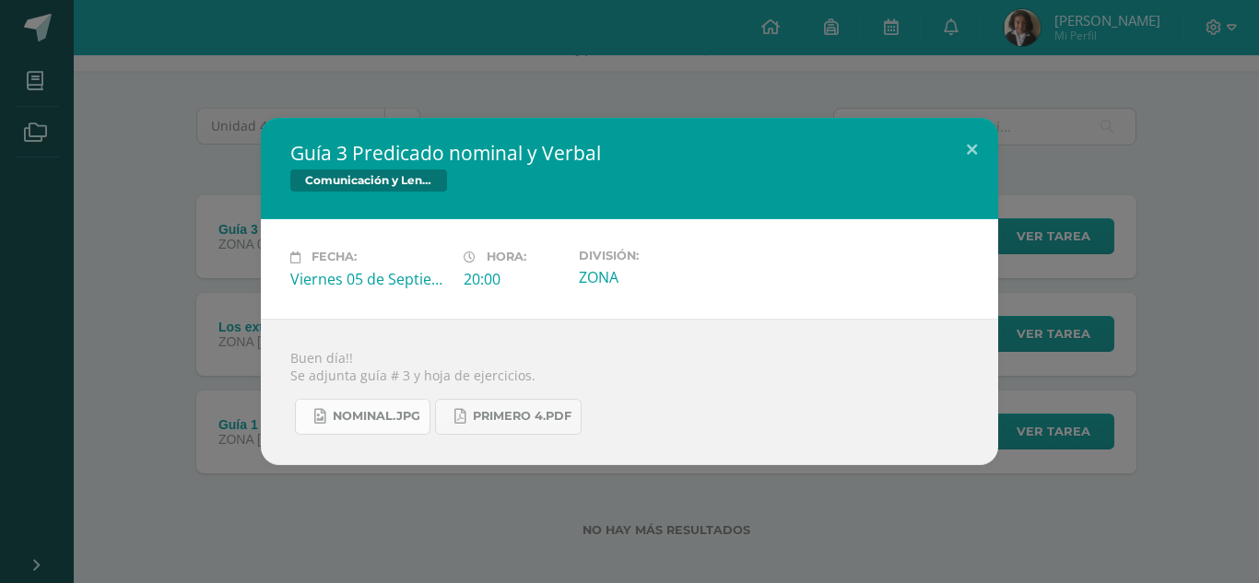
click at [350, 417] on span "nominal.jpg" at bounding box center [377, 416] width 88 height 15
